Goal: Transaction & Acquisition: Book appointment/travel/reservation

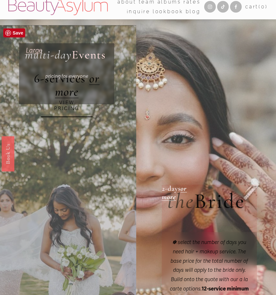
scroll to position [6, 0]
click at [70, 105] on link "VIEW PRICING" at bounding box center [66, 105] width 51 height 23
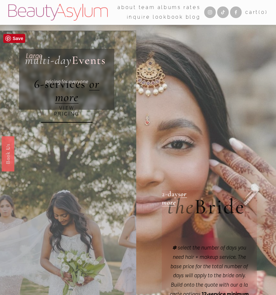
click at [70, 110] on link "VIEW PRICING" at bounding box center [66, 111] width 51 height 23
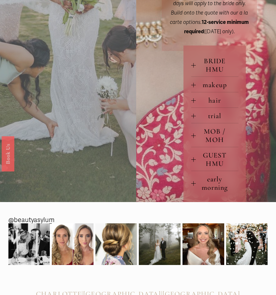
scroll to position [276, 0]
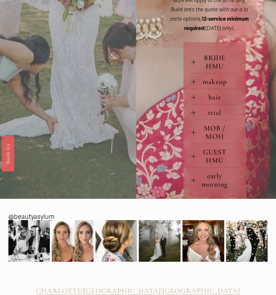
click at [192, 155] on div at bounding box center [193, 156] width 5 height 5
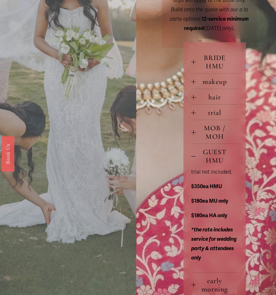
click at [192, 155] on div at bounding box center [193, 156] width 5 height 5
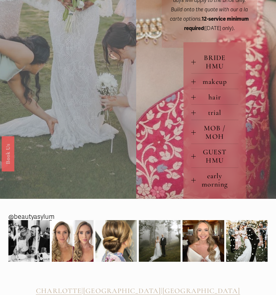
click at [195, 62] on div at bounding box center [193, 62] width 5 height 0
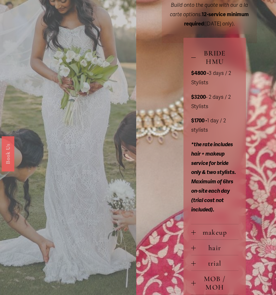
scroll to position [281, 0]
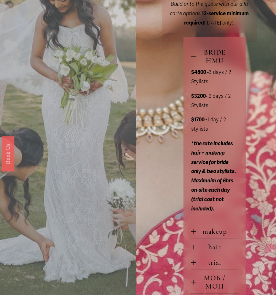
click at [195, 50] on button "BRIDE HMU" at bounding box center [214, 56] width 47 height 24
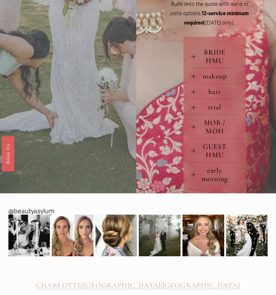
click at [193, 92] on div at bounding box center [193, 92] width 5 height 0
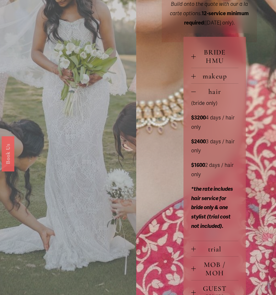
click at [193, 90] on div at bounding box center [193, 92] width 5 height 5
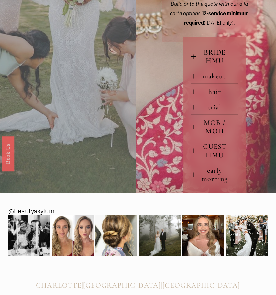
click at [195, 125] on div at bounding box center [193, 127] width 5 height 5
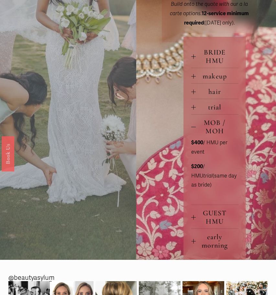
click at [195, 125] on div at bounding box center [193, 127] width 5 height 5
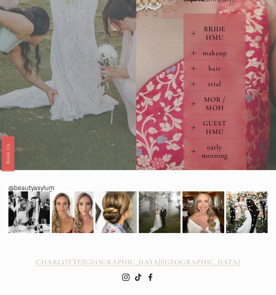
scroll to position [304, 0]
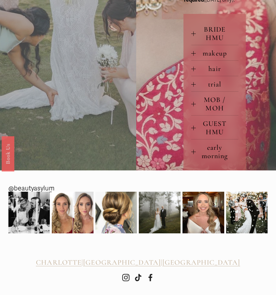
click at [194, 152] on button "early morning" at bounding box center [214, 152] width 47 height 24
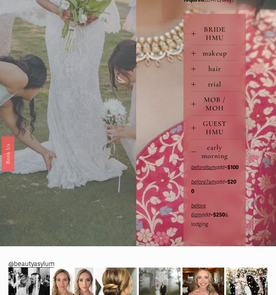
click at [195, 152] on button "early morning" at bounding box center [214, 152] width 47 height 24
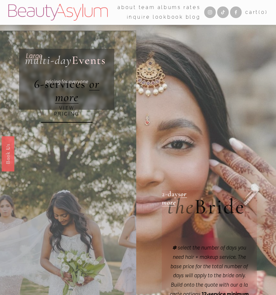
scroll to position [0, 0]
click at [188, 8] on link "Rates" at bounding box center [191, 8] width 17 height 10
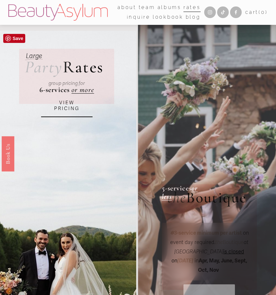
scroll to position [1, 0]
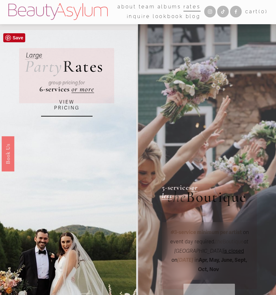
click at [64, 101] on link "VIEW PRICING" at bounding box center [66, 105] width 51 height 23
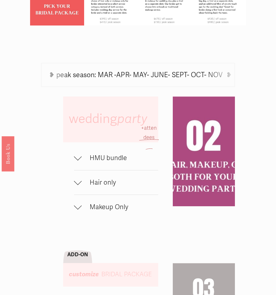
scroll to position [247, 0]
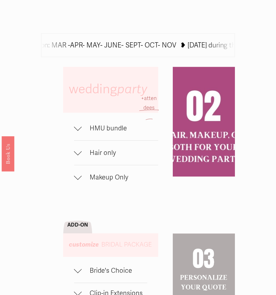
click at [82, 133] on span "HMU bundle" at bounding box center [120, 128] width 76 height 8
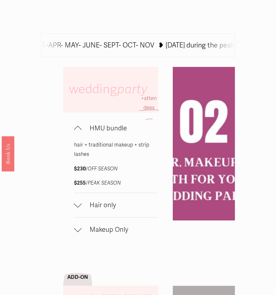
click at [83, 133] on span "HMU bundle" at bounding box center [120, 128] width 76 height 8
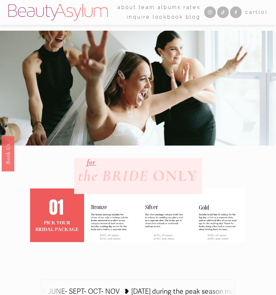
scroll to position [0, 0]
click at [146, 16] on link "Inquire" at bounding box center [139, 17] width 24 height 10
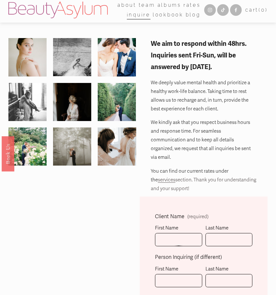
scroll to position [4, 0]
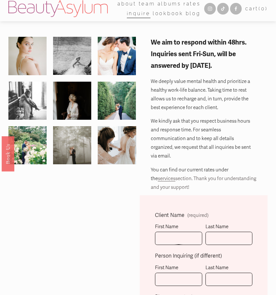
click at [0, 0] on link "Charlotte" at bounding box center [0, 0] width 0 height 0
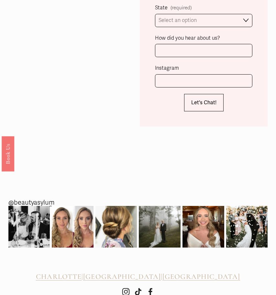
scroll to position [590, 0]
